Goal: Transaction & Acquisition: Purchase product/service

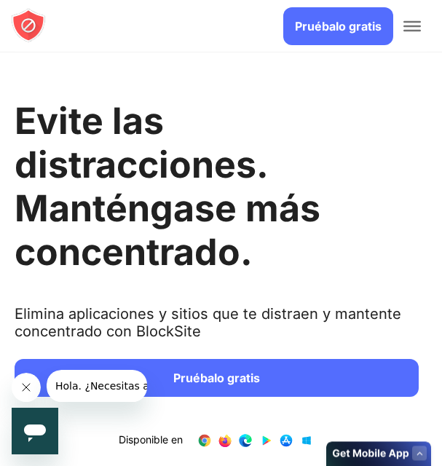
click at [343, 31] on font "Pruébalo gratis" at bounding box center [338, 26] width 87 height 15
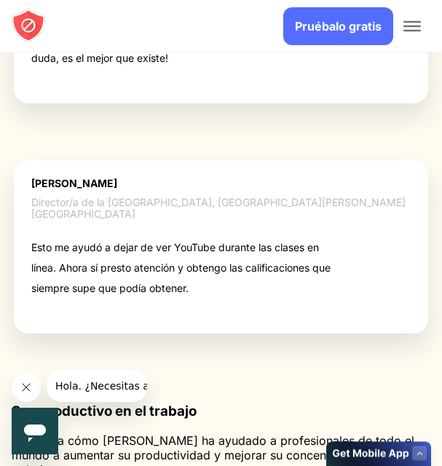
scroll to position [5314, 0]
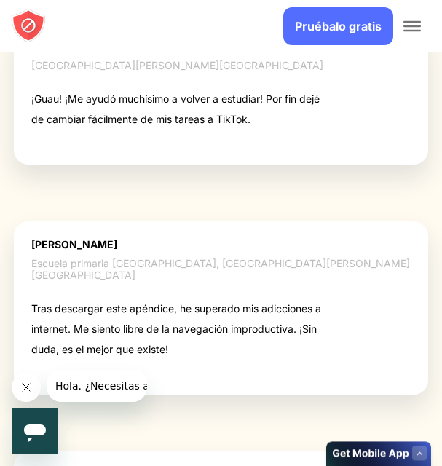
click at [407, 24] on span "Alternar menú" at bounding box center [411, 26] width 17 height 10
click at [406, 24] on span "Alternar menú" at bounding box center [411, 26] width 17 height 10
click at [408, 23] on span "Alternar menú" at bounding box center [411, 21] width 17 height 1
click at [412, 23] on span "Alternar menú" at bounding box center [411, 21] width 17 height 1
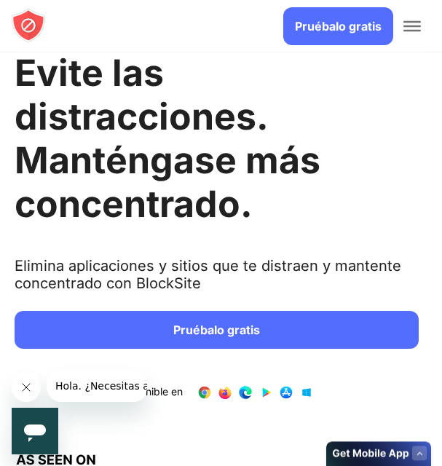
scroll to position [0, 0]
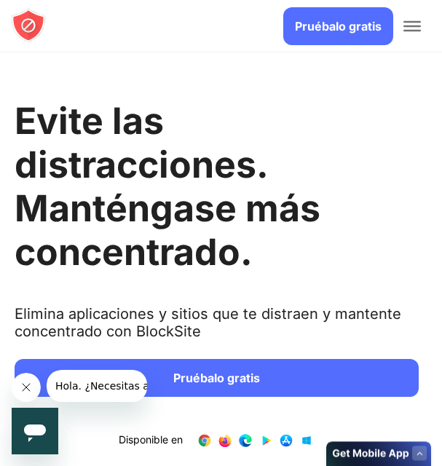
click at [414, 23] on span "Alternar menú" at bounding box center [411, 21] width 17 height 1
click at [419, 23] on span "Alternar menú" at bounding box center [411, 21] width 17 height 1
click at [411, 23] on span "Alternar menú" at bounding box center [411, 26] width 17 height 10
drag, startPoint x: 411, startPoint y: 23, endPoint x: 114, endPoint y: 56, distance: 298.8
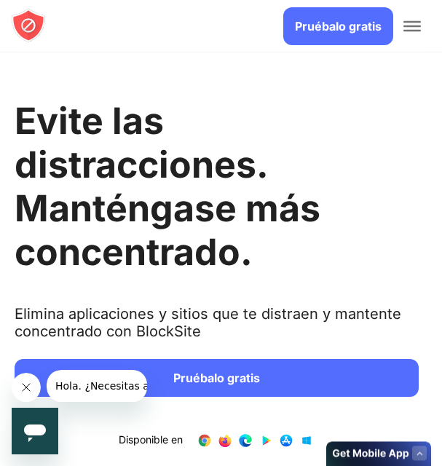
click at [408, 23] on span "Alternar menú" at bounding box center [411, 21] width 17 height 1
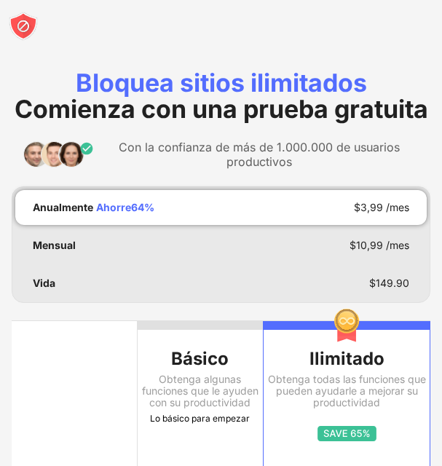
click at [26, 22] on img at bounding box center [23, 26] width 29 height 29
